Goal: Task Accomplishment & Management: Manage account settings

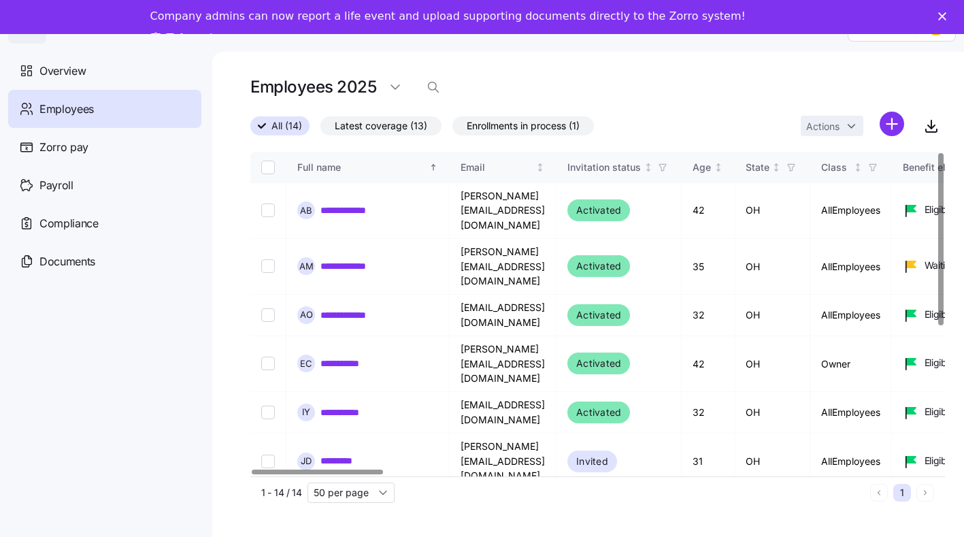
scroll to position [34, 0]
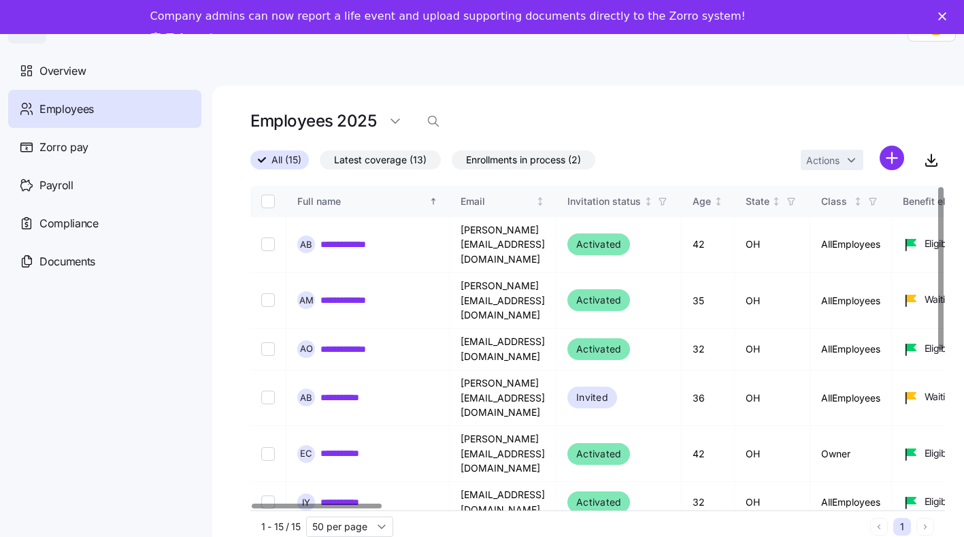
scroll to position [0, 10]
drag, startPoint x: 363, startPoint y: 502, endPoint x: 442, endPoint y: 501, distance: 78.9
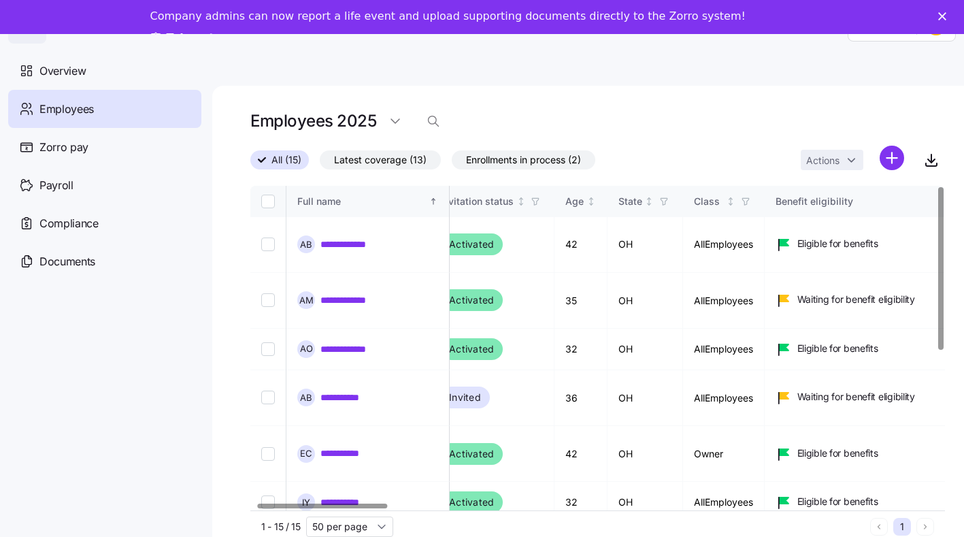
scroll to position [0, 0]
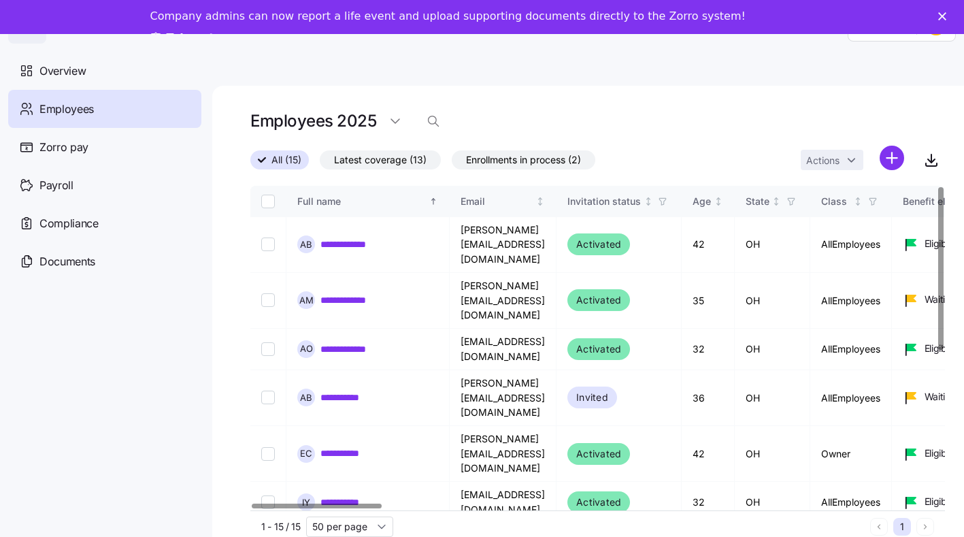
click at [295, 504] on div at bounding box center [317, 506] width 130 height 5
